Goal: Task Accomplishment & Management: Manage account settings

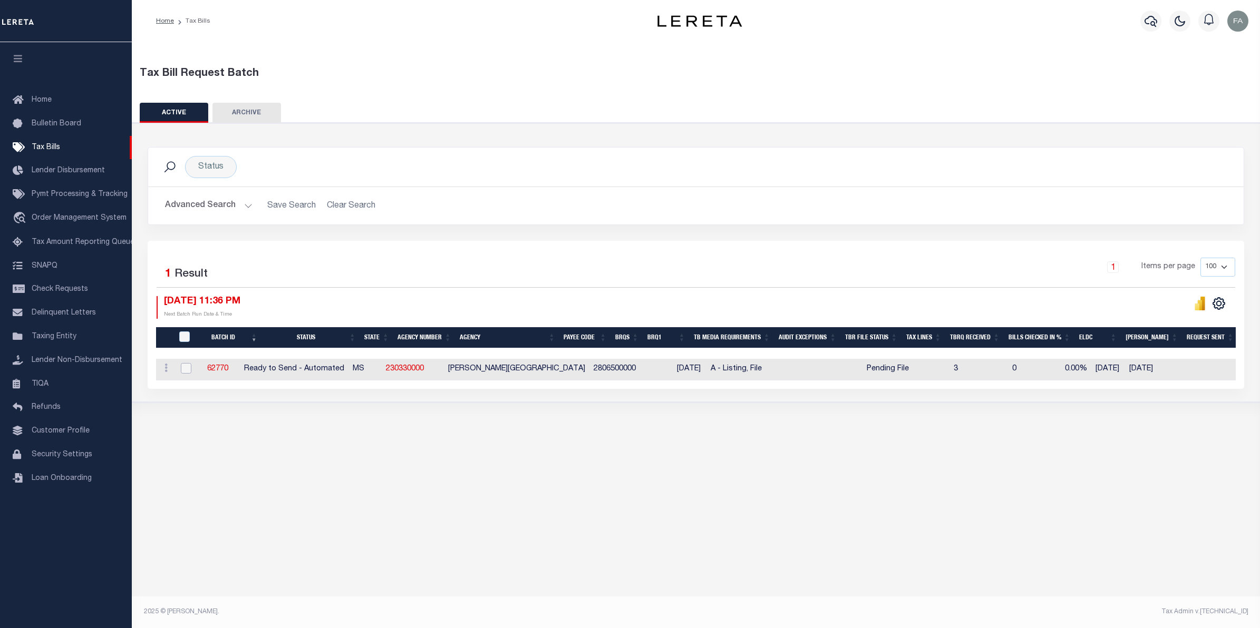
click at [183, 373] on input "checkbox" at bounding box center [186, 368] width 11 height 11
checkbox input "true"
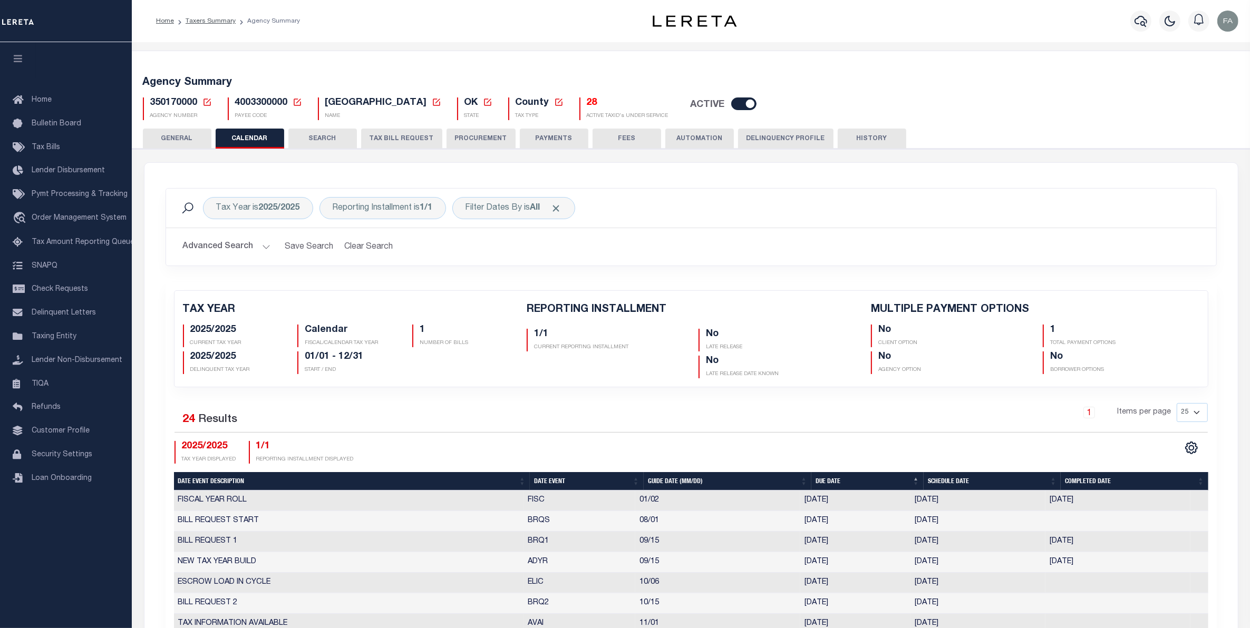
click at [294, 76] on h5 "Agency Summary" at bounding box center [691, 82] width 1096 height 13
drag, startPoint x: 152, startPoint y: 106, endPoint x: 210, endPoint y: 88, distance: 60.7
click at [210, 88] on h5 "Agency Summary" at bounding box center [691, 82] width 1096 height 13
click at [180, 107] on span "350170000" at bounding box center [173, 102] width 47 height 9
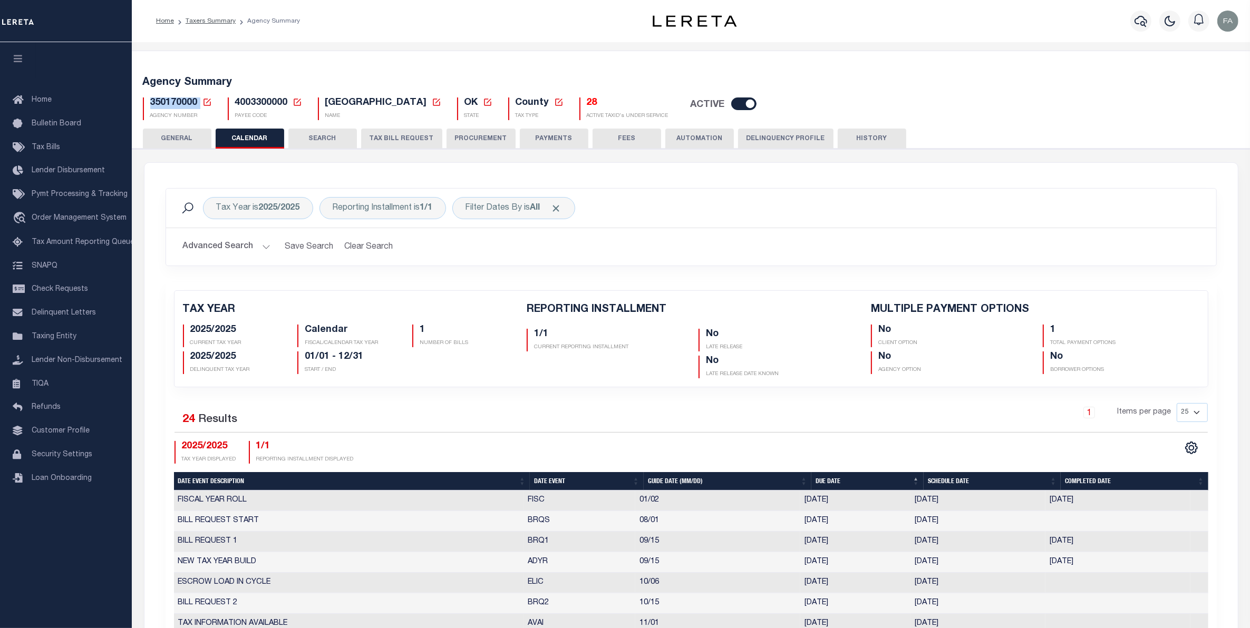
copy h5 "350170000"
click at [388, 143] on button "TAX BILL REQUEST" at bounding box center [401, 139] width 81 height 20
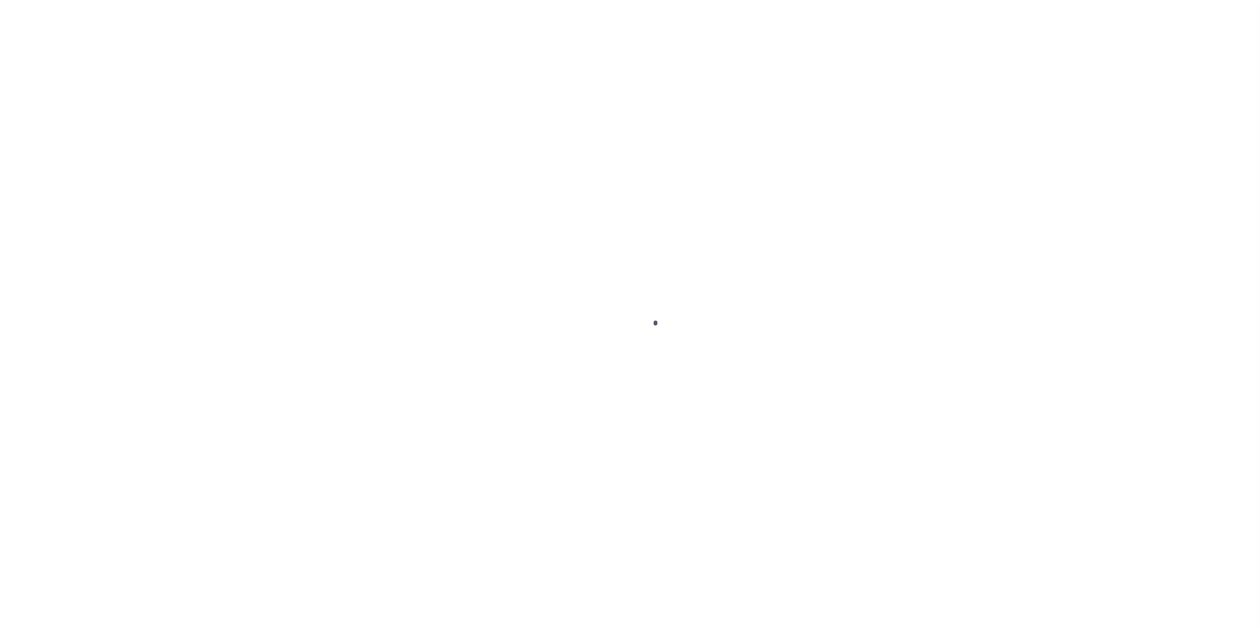
select select
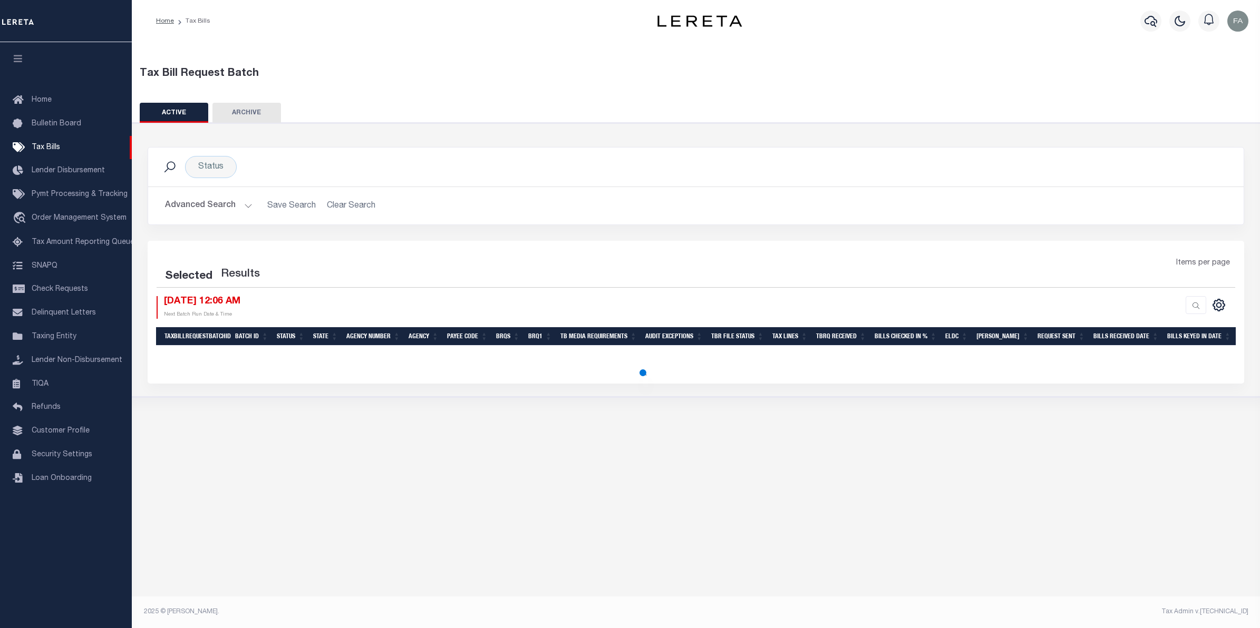
click at [209, 204] on button "Advanced Search" at bounding box center [209, 206] width 88 height 21
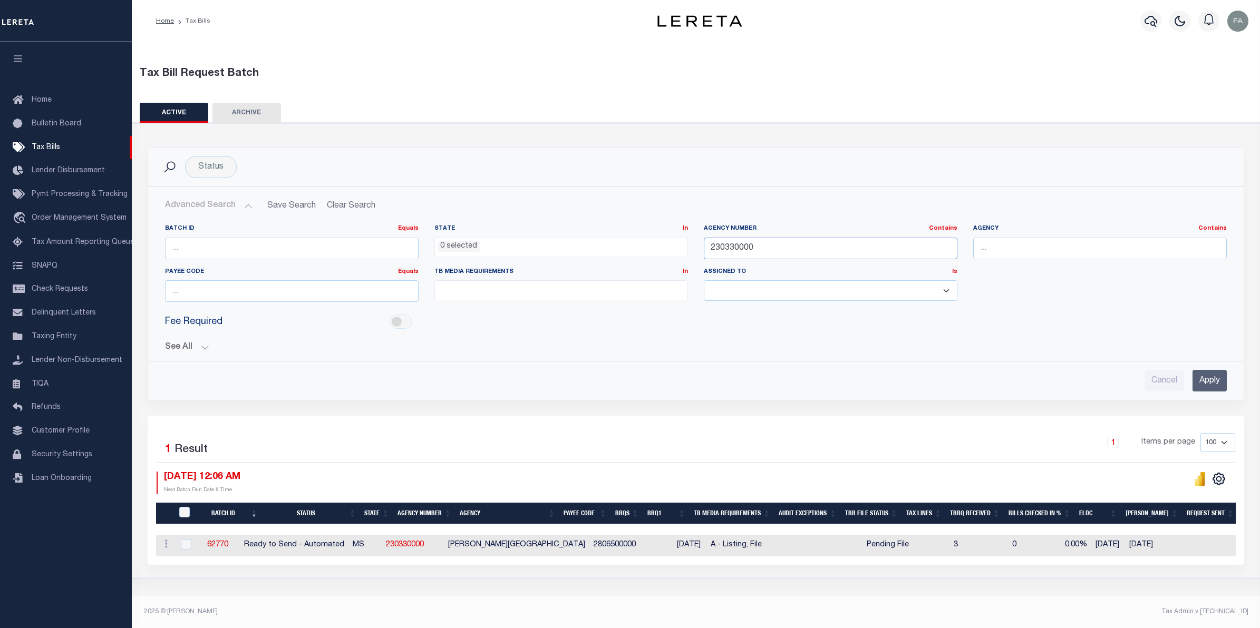
click at [750, 256] on input "230330000" at bounding box center [831, 249] width 254 height 22
click at [742, 246] on input "230330000" at bounding box center [831, 249] width 254 height 22
paste input "350170000"
type input "350170000"
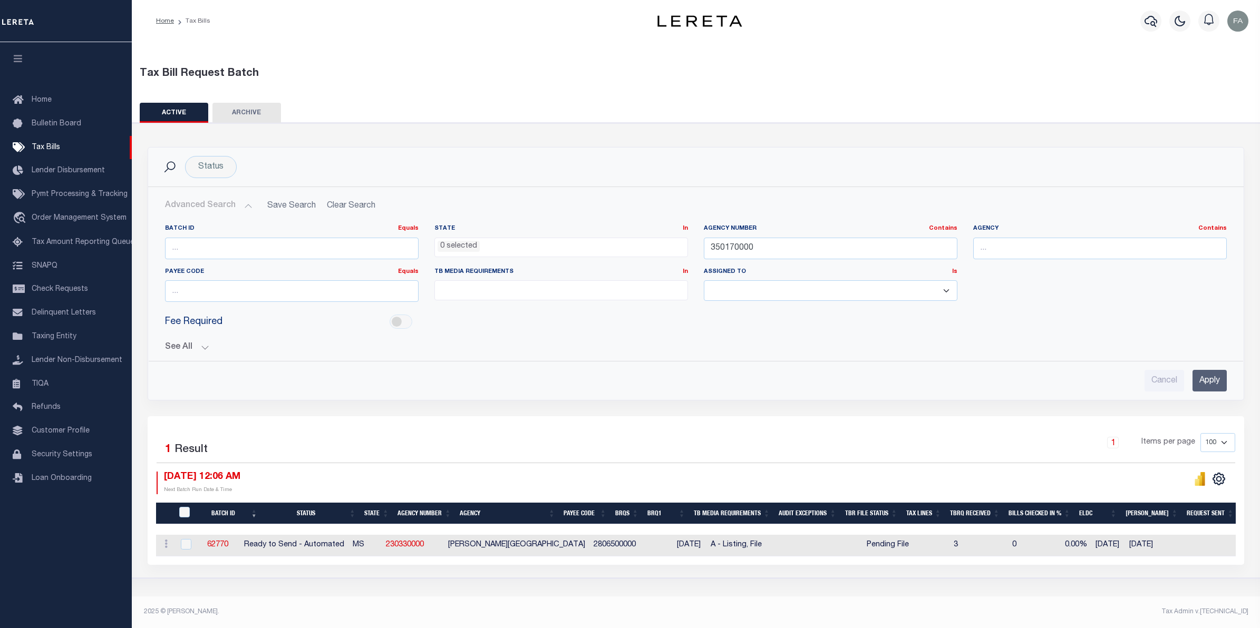
click at [1217, 383] on input "Apply" at bounding box center [1209, 381] width 34 height 22
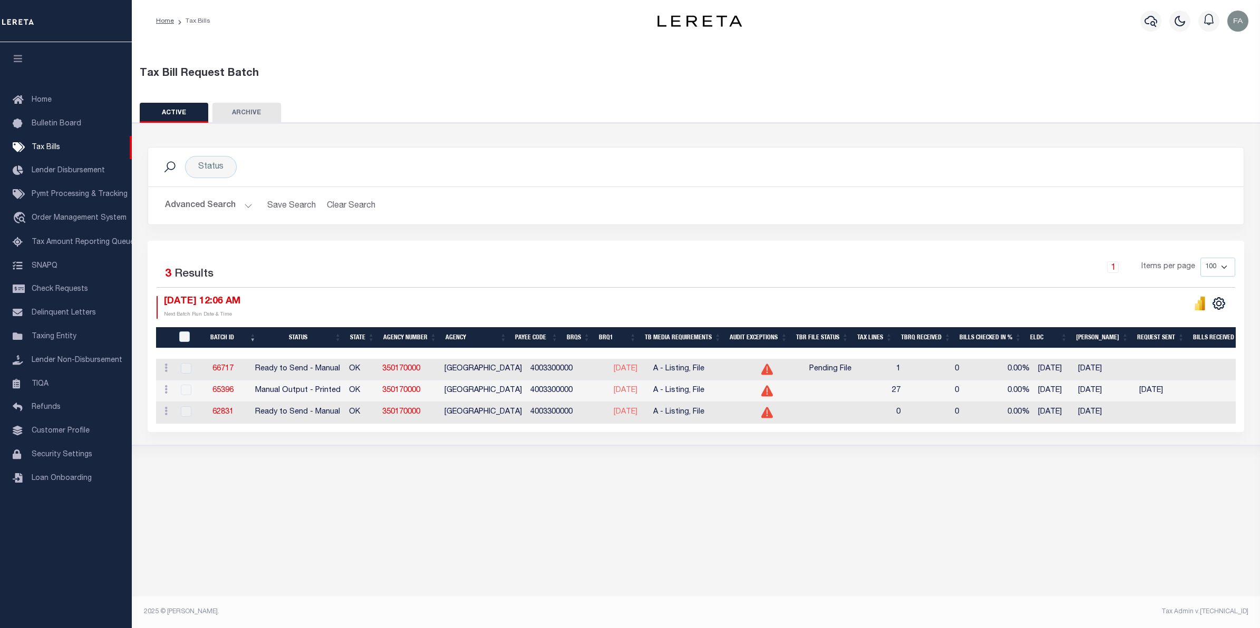
click at [905, 372] on td "1" at bounding box center [883, 370] width 44 height 22
click at [234, 373] on link "66717" at bounding box center [222, 368] width 21 height 7
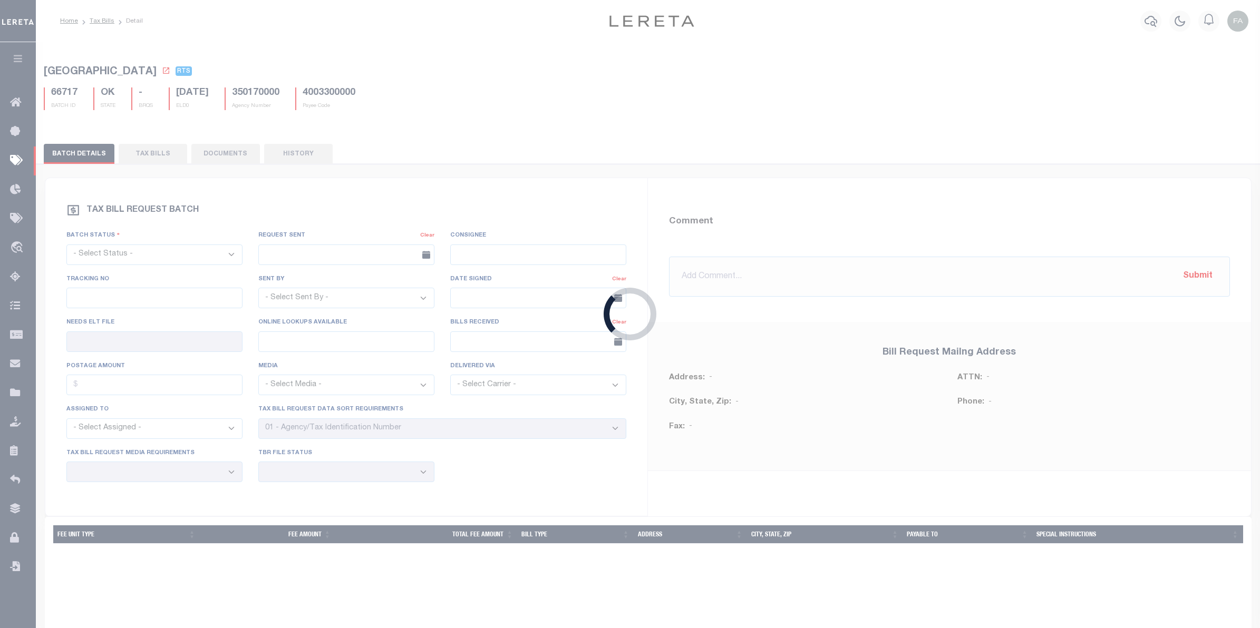
select select "RTS"
type input "No"
select select "27"
select select "16"
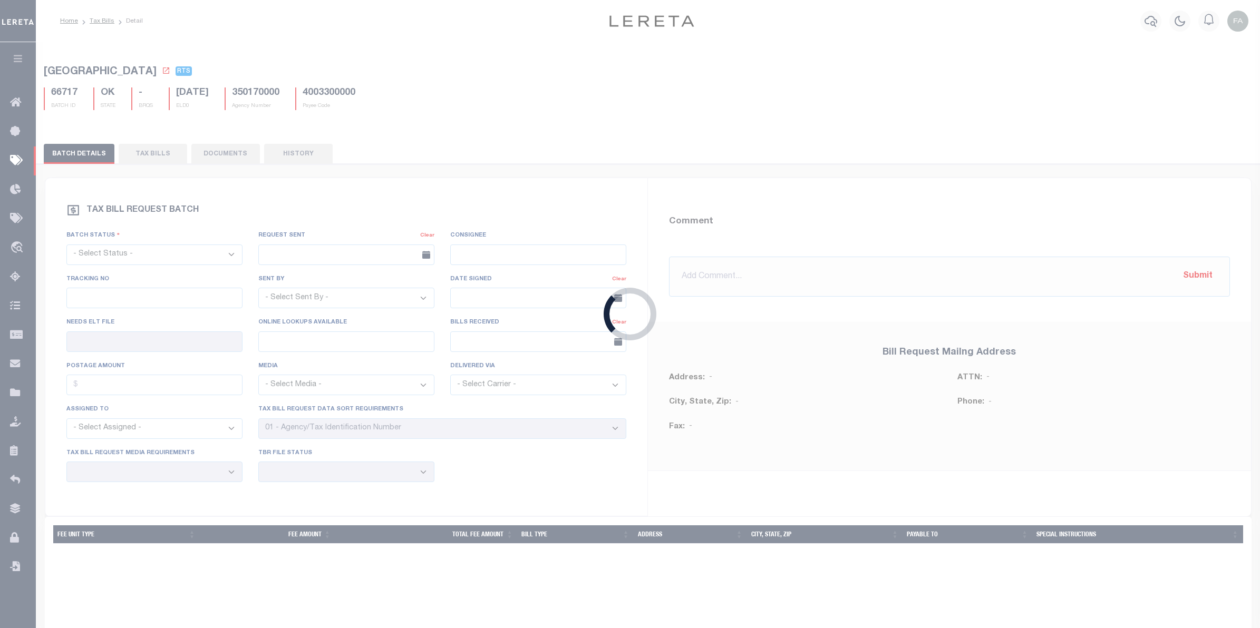
select select "1"
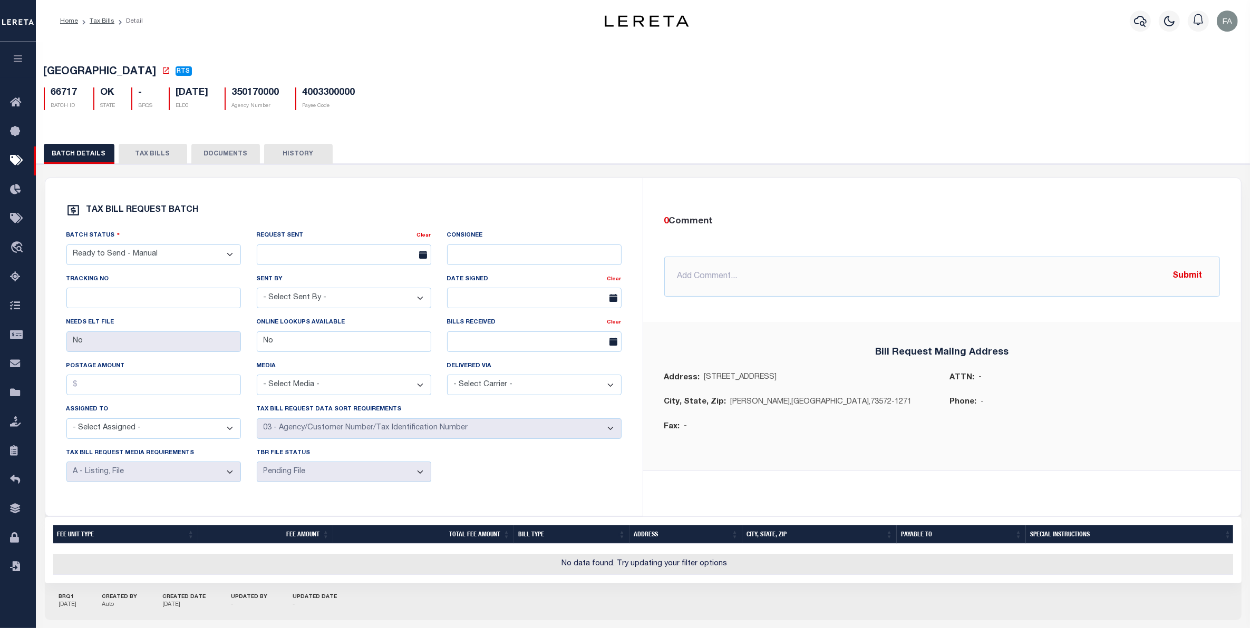
click at [177, 164] on button "TAX BILLS" at bounding box center [153, 154] width 69 height 20
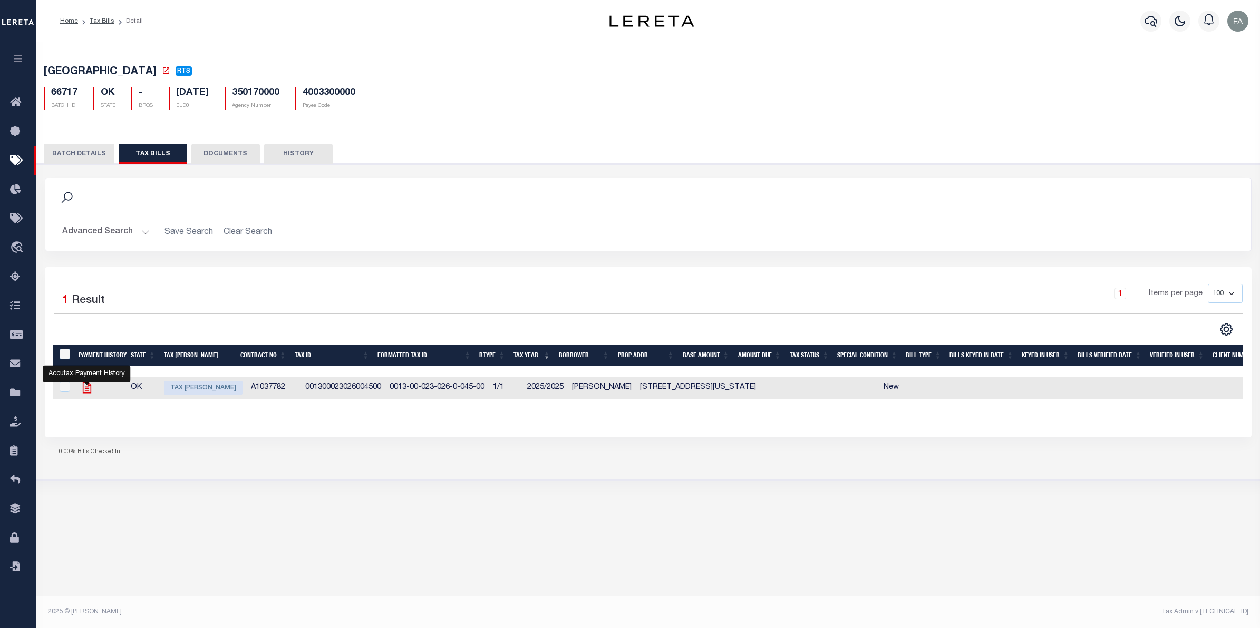
click at [90, 388] on icon "" at bounding box center [87, 388] width 14 height 14
checkbox input "true"
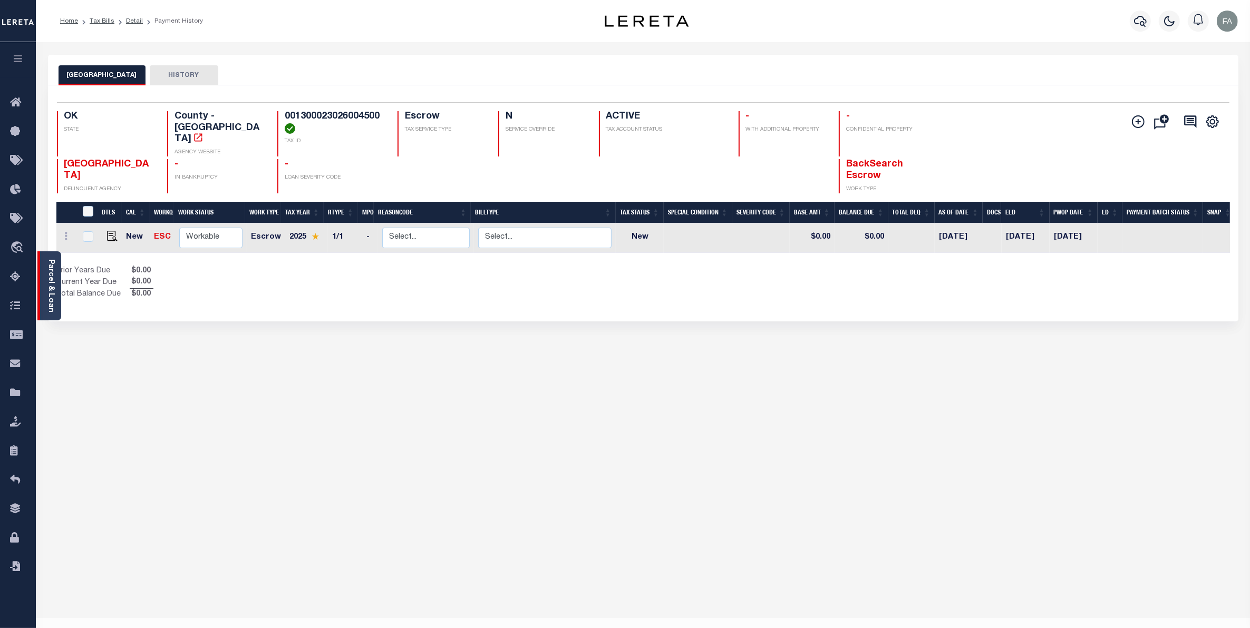
click at [56, 276] on div "Parcel & Loan" at bounding box center [49, 285] width 24 height 69
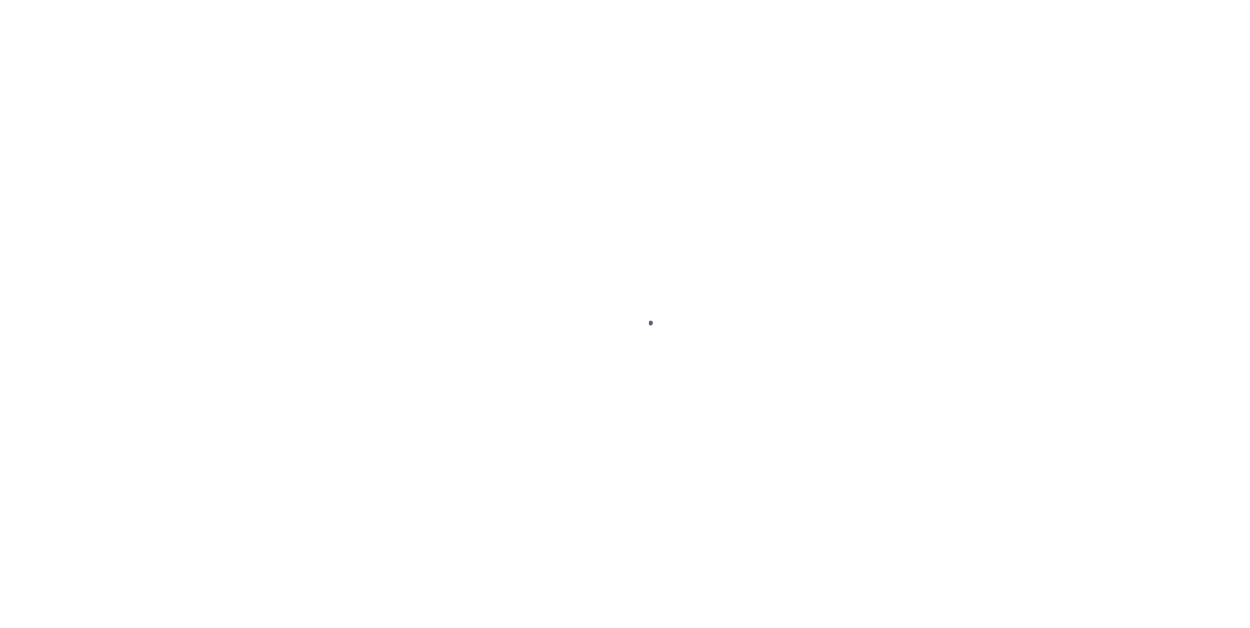
select select "RTS"
select select "27"
select select "16"
select select "1"
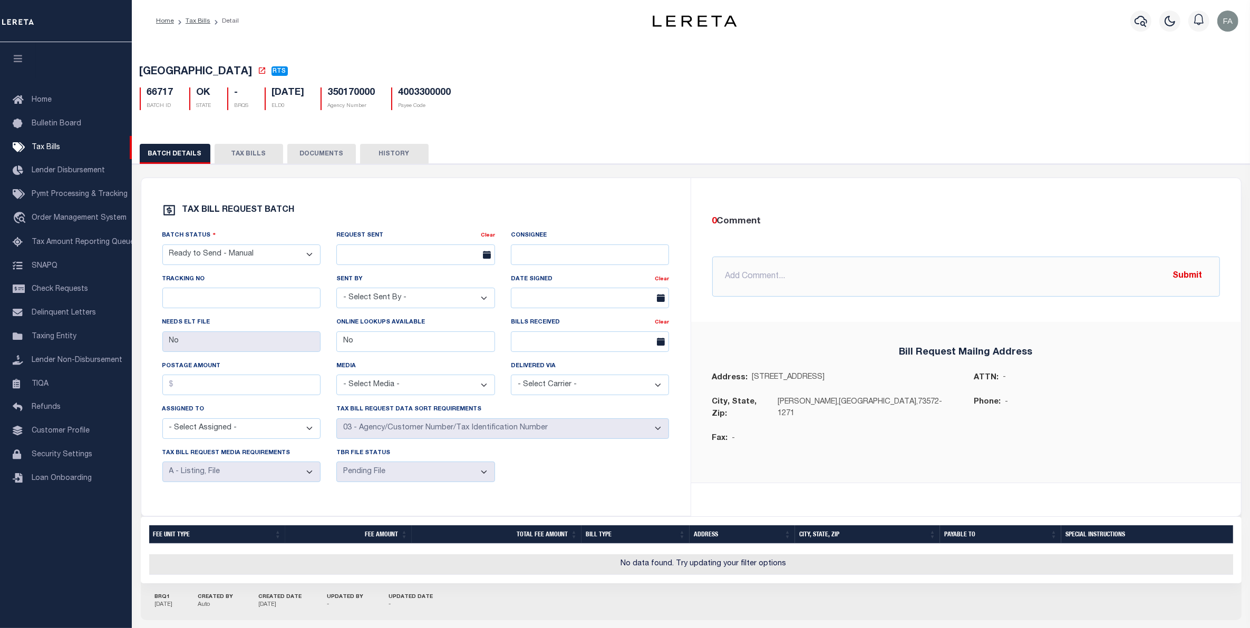
click at [244, 160] on button "TAX BILLS" at bounding box center [249, 154] width 69 height 20
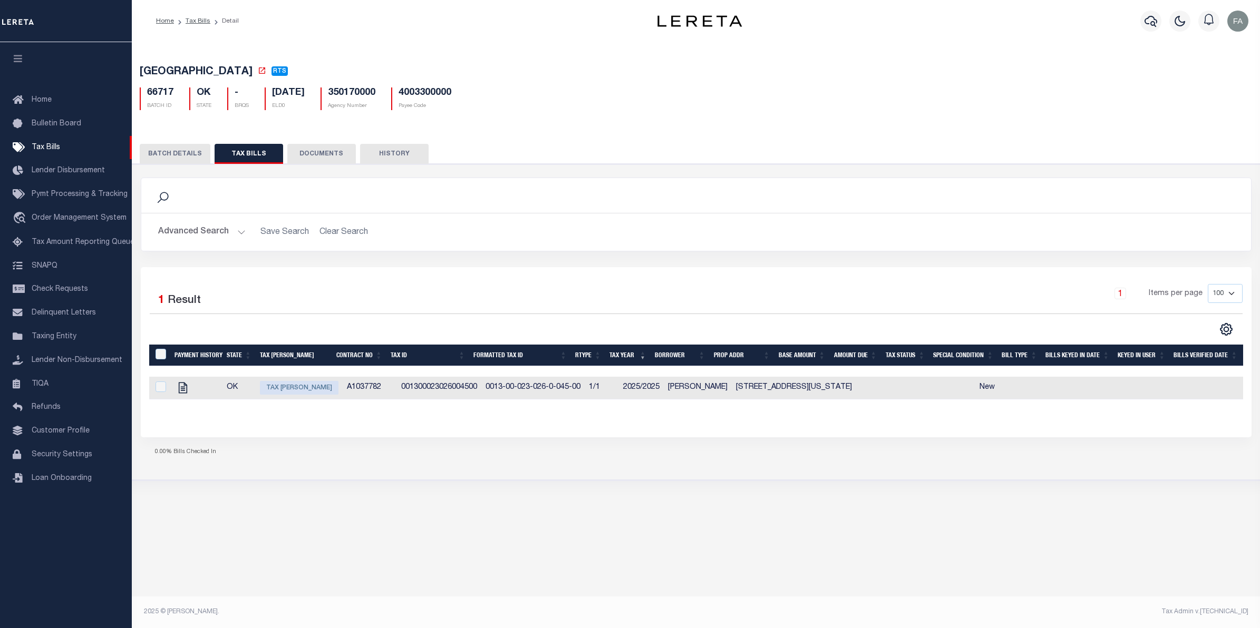
click at [182, 149] on button "BATCH DETAILS" at bounding box center [175, 154] width 71 height 20
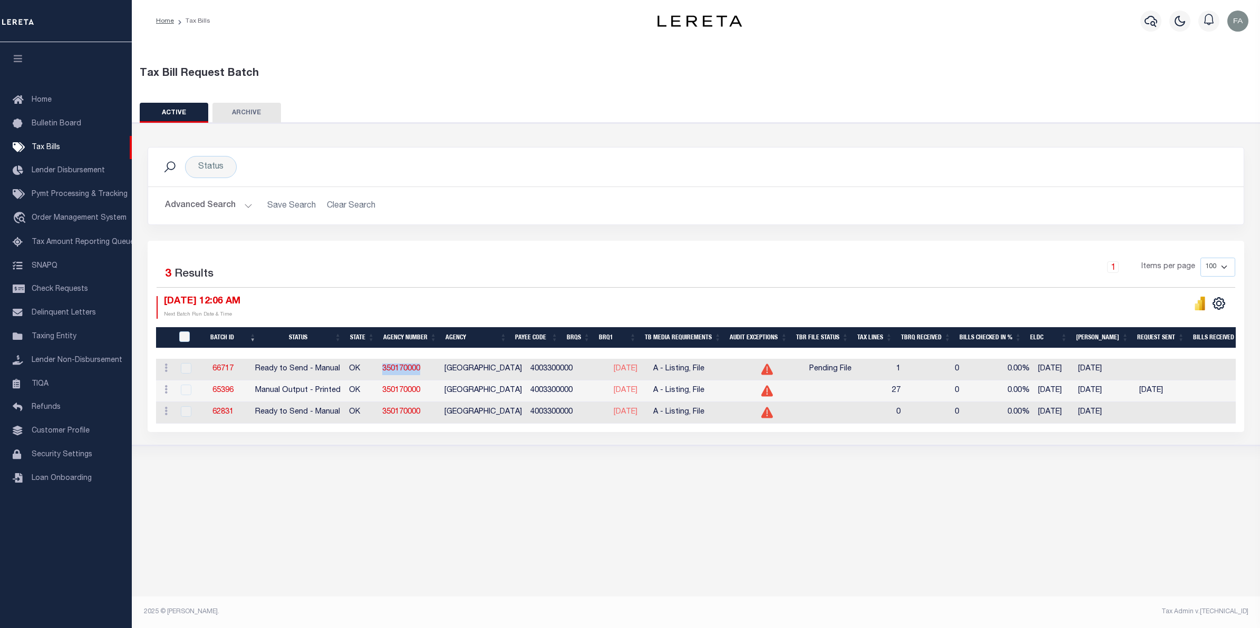
drag, startPoint x: 450, startPoint y: 368, endPoint x: 393, endPoint y: 375, distance: 57.3
click at [393, 375] on td "350170000" at bounding box center [409, 370] width 62 height 22
copy link "350170000"
click at [227, 373] on link "66717" at bounding box center [222, 368] width 21 height 7
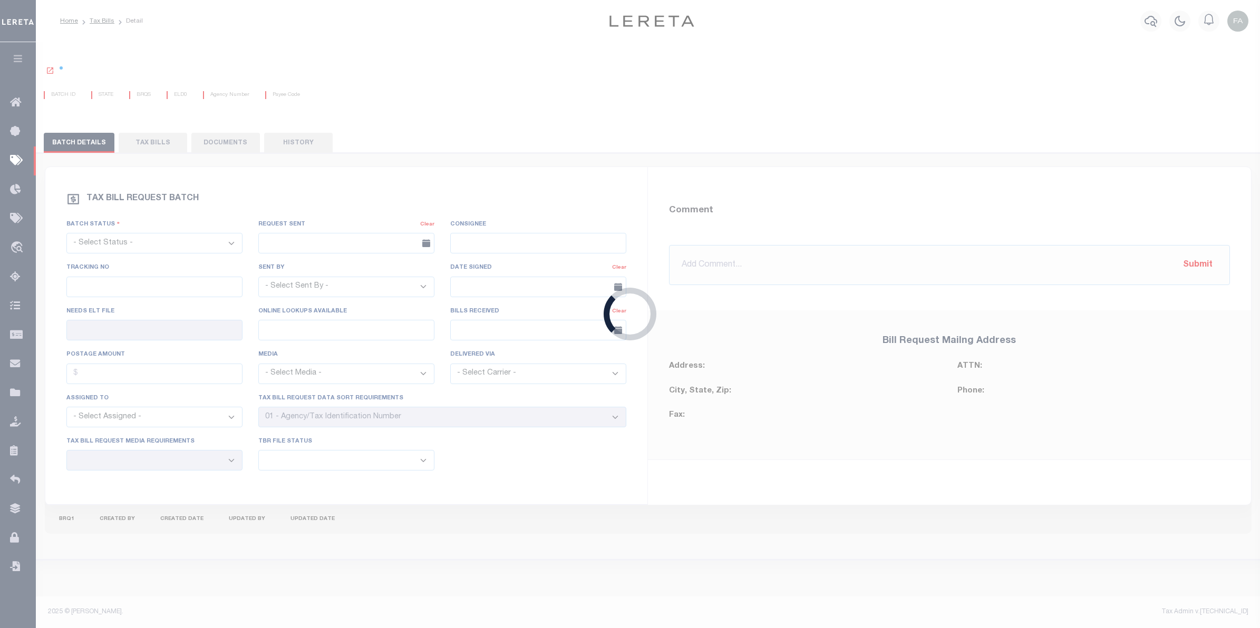
select select "RTS"
type input "No"
select select "27"
select select "16"
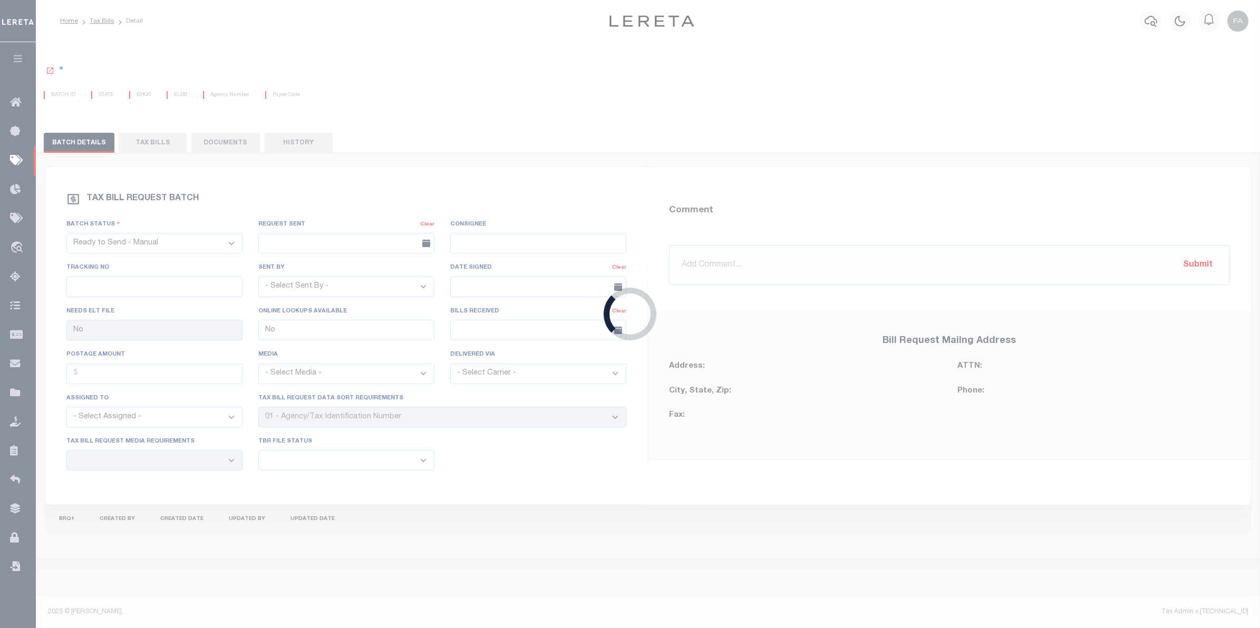
select select "1"
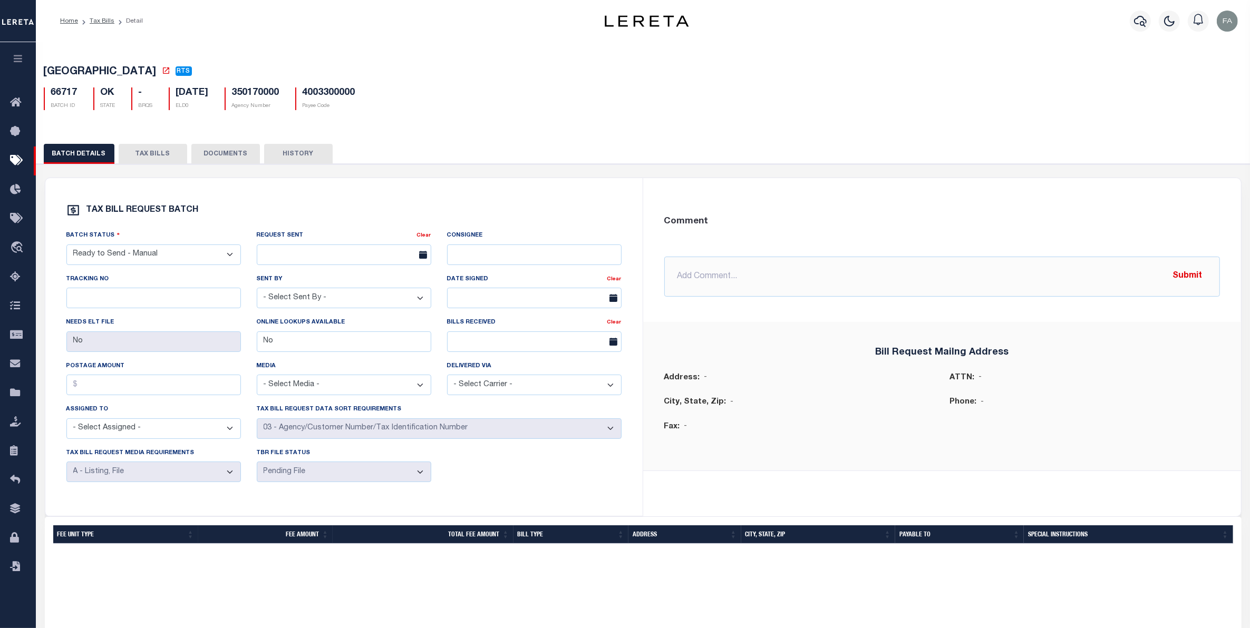
click at [161, 148] on button "TAX BILLS" at bounding box center [153, 154] width 69 height 20
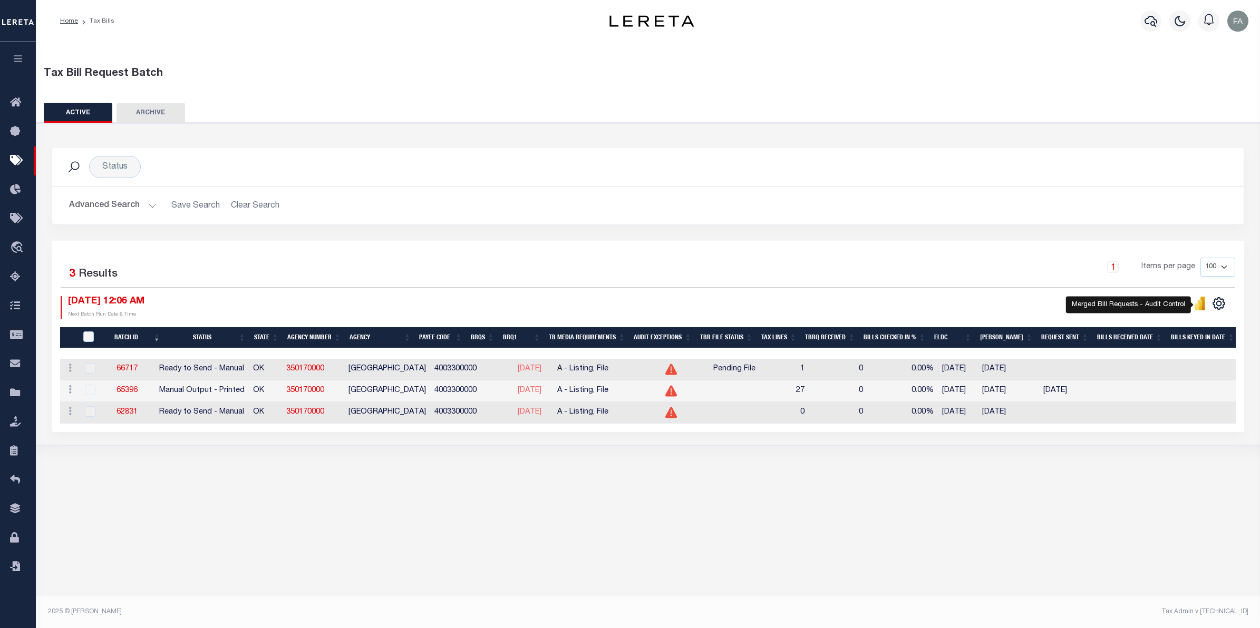
click at [1202, 306] on icon "" at bounding box center [1202, 304] width 5 height 14
click at [138, 373] on link "66717" at bounding box center [126, 368] width 21 height 7
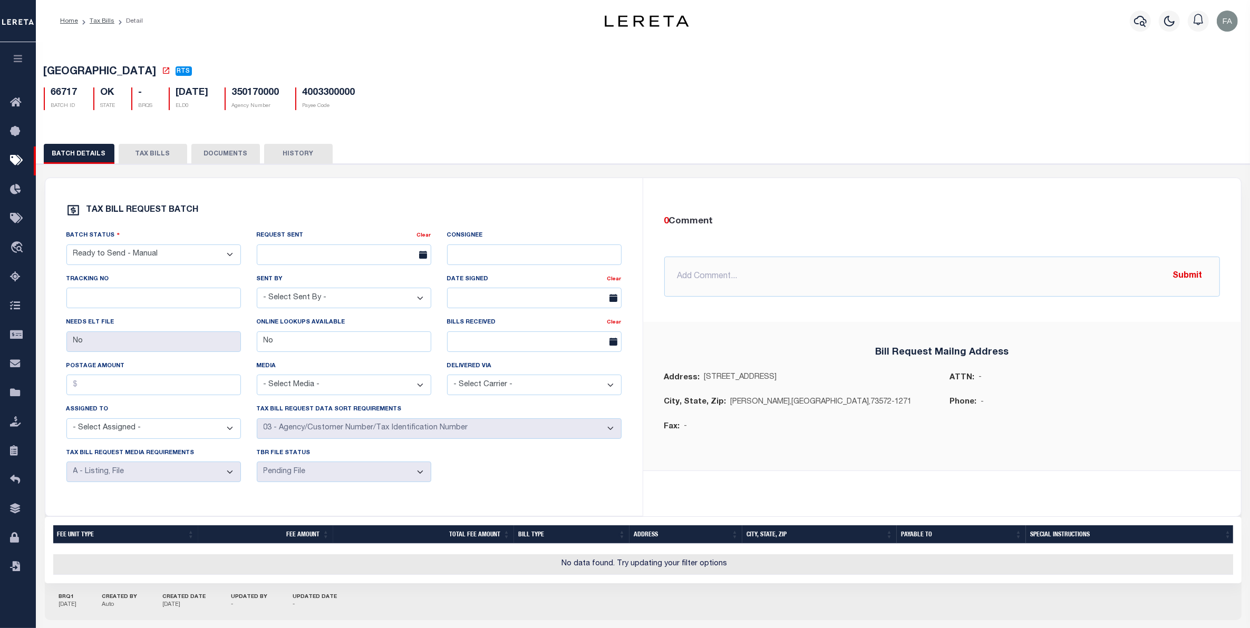
click at [206, 253] on select "- Select Status - Ready to Send - Manual Bill Request Sent Bills Received Manua…" at bounding box center [153, 255] width 174 height 21
select select "RTA"
click at [66, 248] on select "- Select Status - Ready to Send - Manual Bill Request Sent Bills Received Manua…" at bounding box center [153, 255] width 174 height 21
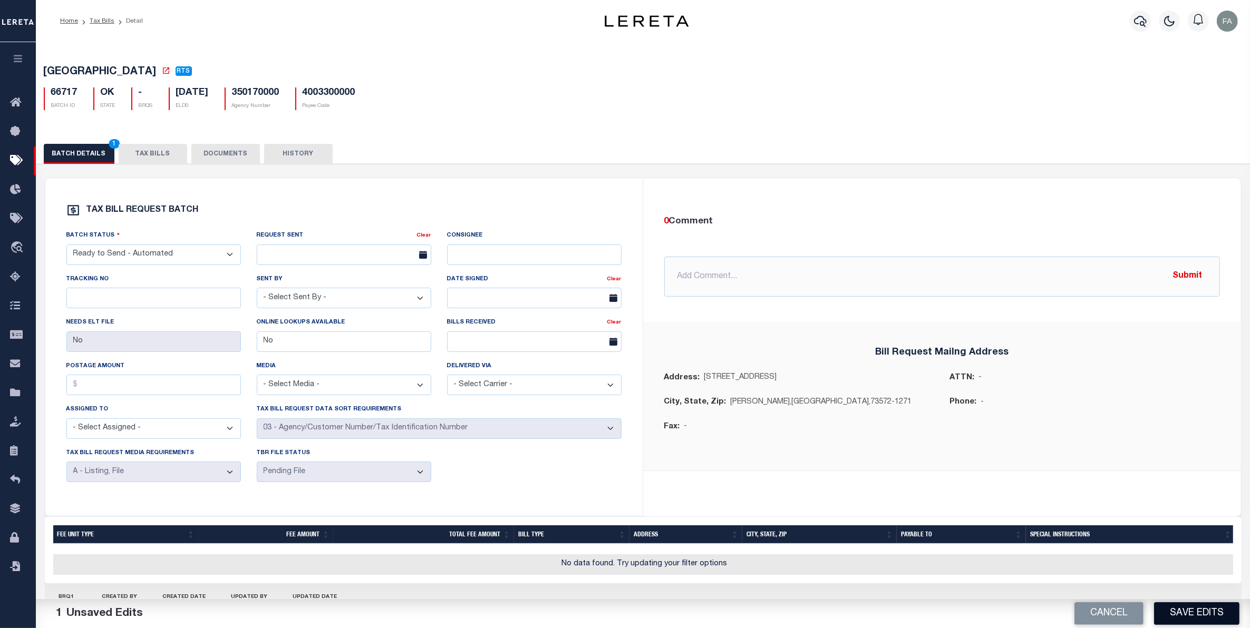
drag, startPoint x: 1181, startPoint y: 613, endPoint x: 1091, endPoint y: 578, distance: 96.6
click at [1181, 613] on button "Save Edits" at bounding box center [1196, 613] width 85 height 23
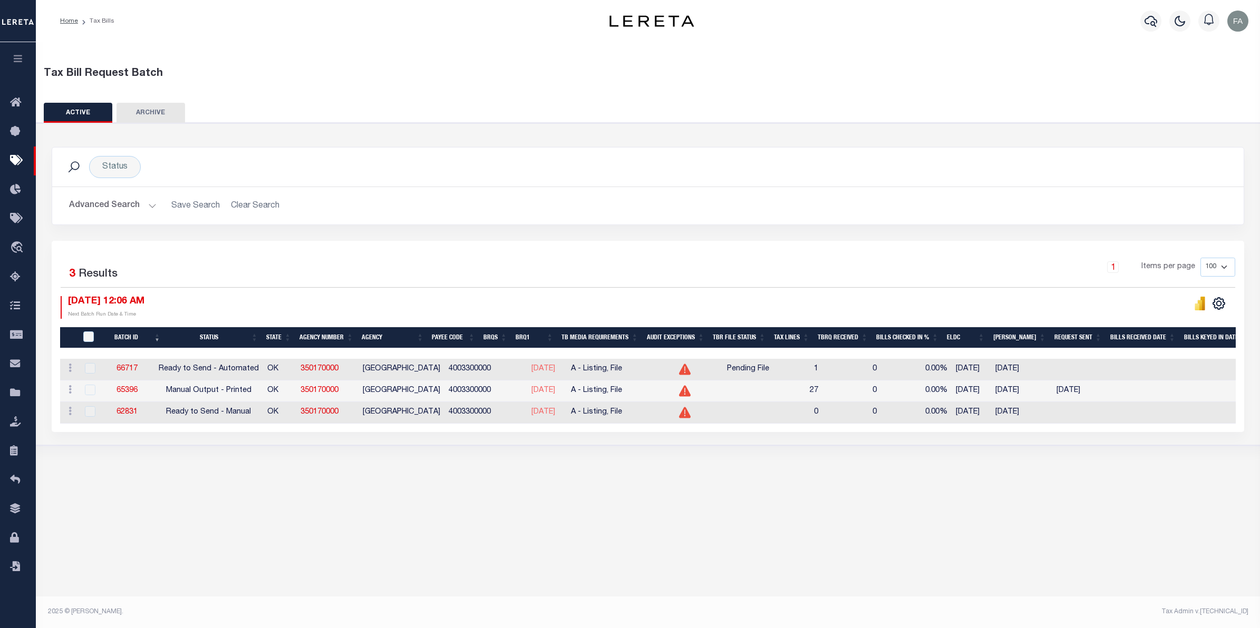
click at [850, 478] on div "Tax Bill Request Batch ACTIVE ARCHIVE HISTORY Search" at bounding box center [648, 260] width 1224 height 436
click at [1181, 164] on div "Status Search" at bounding box center [648, 167] width 1174 height 22
